Goal: Check status

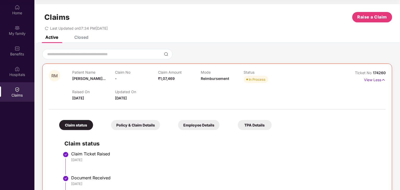
scroll to position [29, 0]
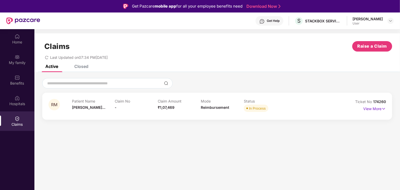
click at [192, 117] on div "RM Patient Name [PERSON_NAME]... Claim No - Claim Amount ₹1,07,469 Mode Reimbur…" at bounding box center [217, 106] width 350 height 27
click at [381, 109] on p "View More" at bounding box center [374, 108] width 23 height 7
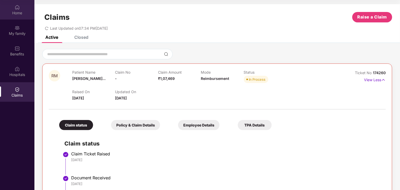
click at [15, 5] on img at bounding box center [17, 7] width 5 height 5
